Goal: Task Accomplishment & Management: Manage account settings

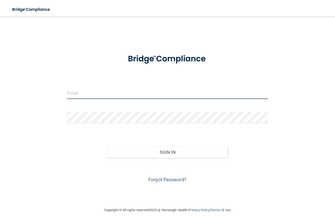
click at [111, 93] on input "email" at bounding box center [167, 93] width 201 height 12
type input "[PERSON_NAME][EMAIL_ADDRESS][DOMAIN_NAME]"
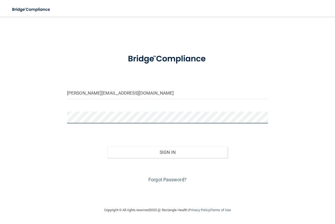
click at [107, 146] on button "Sign In" at bounding box center [167, 152] width 121 height 12
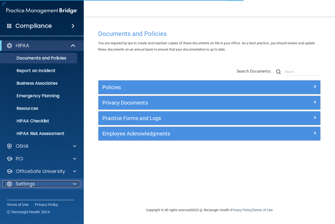
click at [62, 183] on div "Settings" at bounding box center [34, 184] width 65 height 6
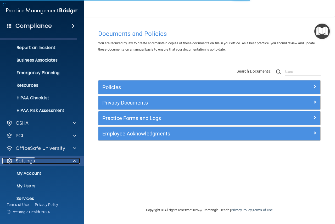
scroll to position [44, 0]
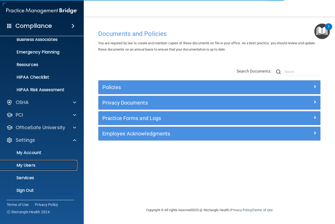
click at [53, 167] on p "My Users" at bounding box center [38, 165] width 71 height 5
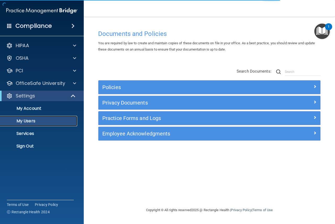
select select "20"
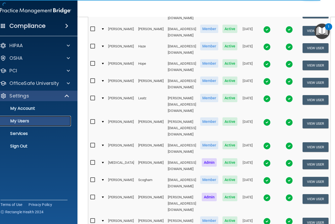
scroll to position [157, 0]
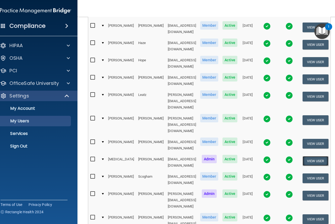
click at [326, 156] on button "View User" at bounding box center [316, 161] width 26 height 10
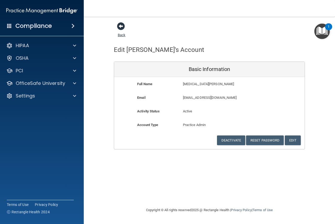
click at [120, 29] on span at bounding box center [121, 26] width 8 height 8
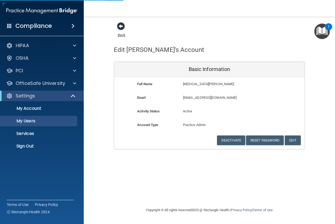
select select "20"
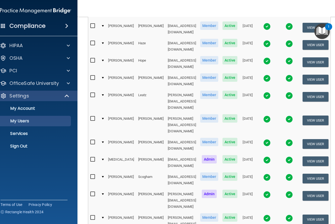
scroll to position [157, 0]
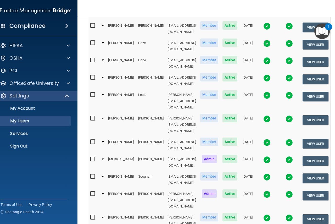
click at [271, 156] on img at bounding box center [266, 159] width 7 height 7
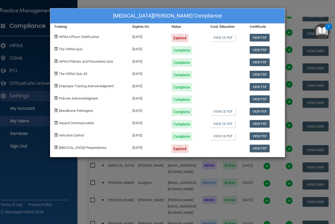
click at [302, 9] on div "[MEDICAL_DATA][PERSON_NAME] Compliance Training Expires On Status Cont. Educati…" at bounding box center [167, 112] width 335 height 224
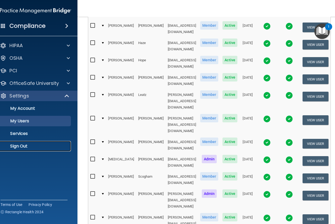
click at [7, 146] on p "Sign Out" at bounding box center [32, 146] width 71 height 5
